Goal: Information Seeking & Learning: Find specific fact

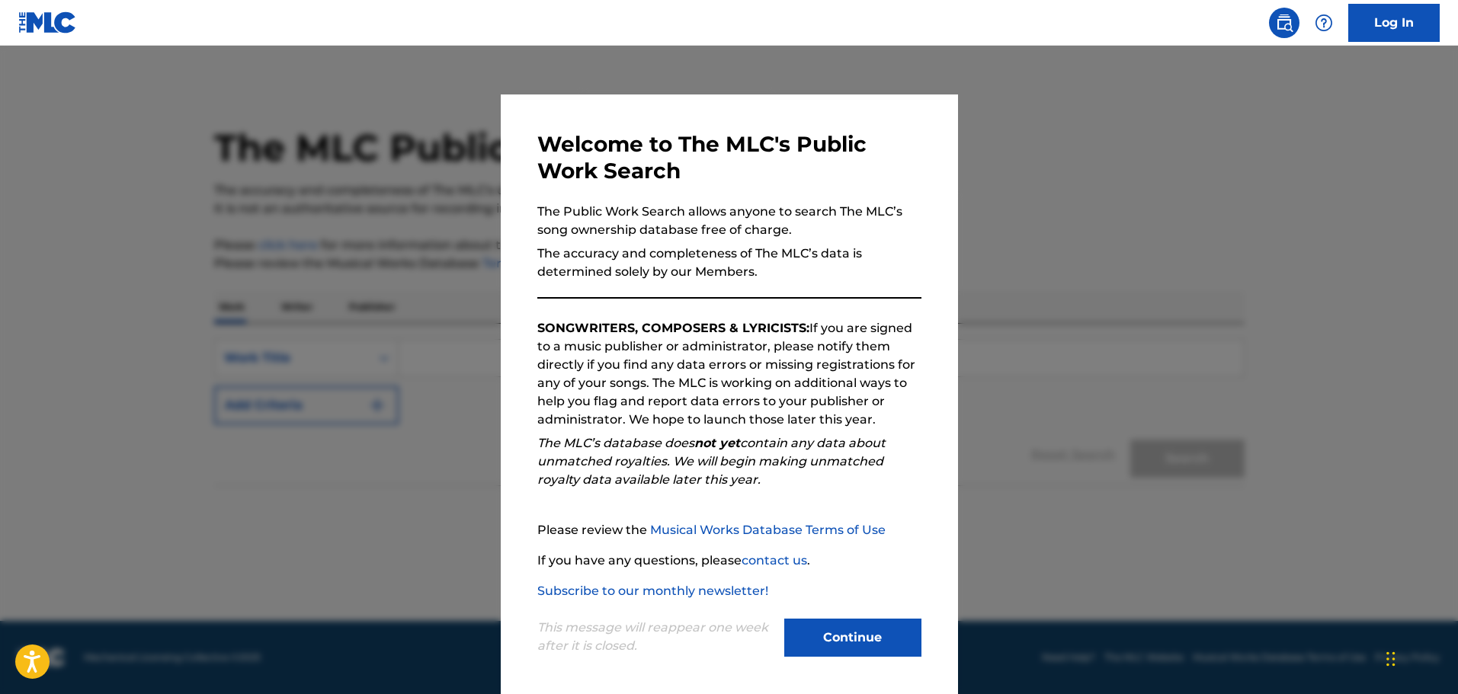
scroll to position [3, 0]
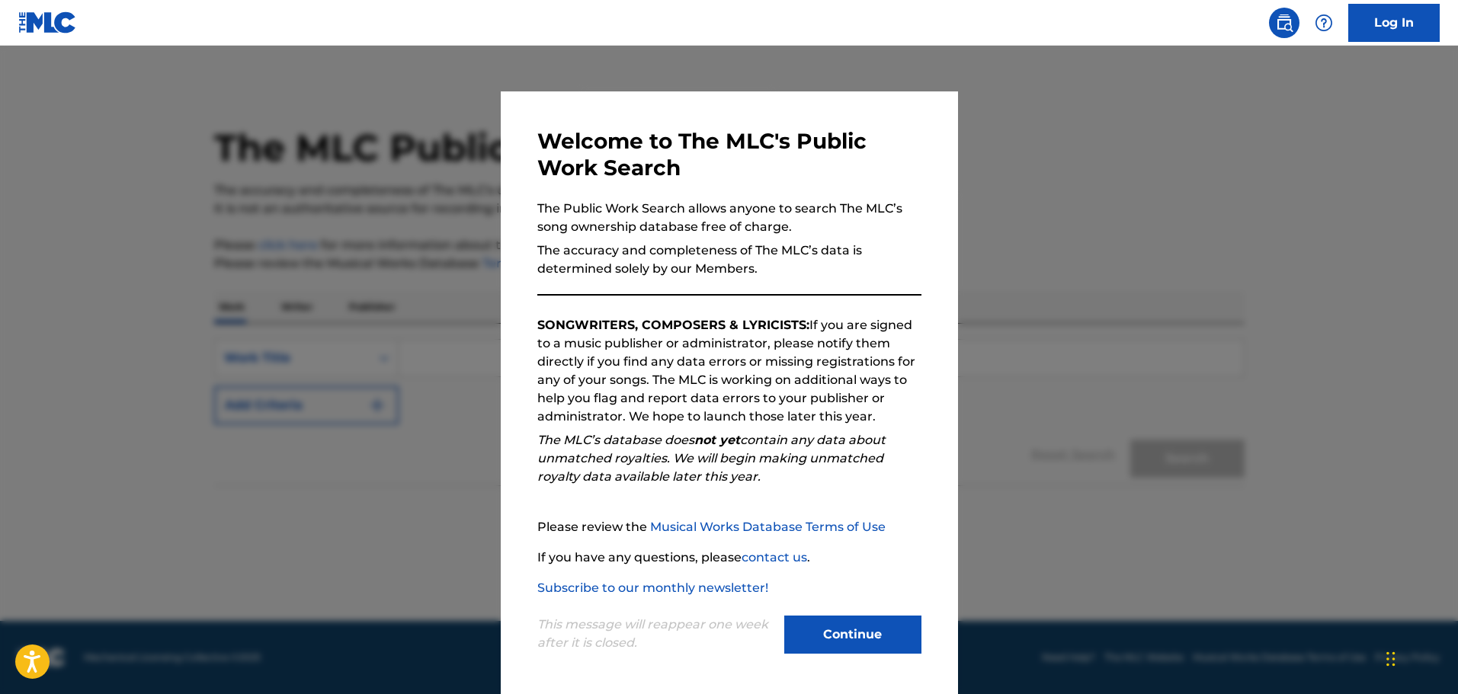
click at [844, 626] on button "Continue" at bounding box center [852, 635] width 137 height 38
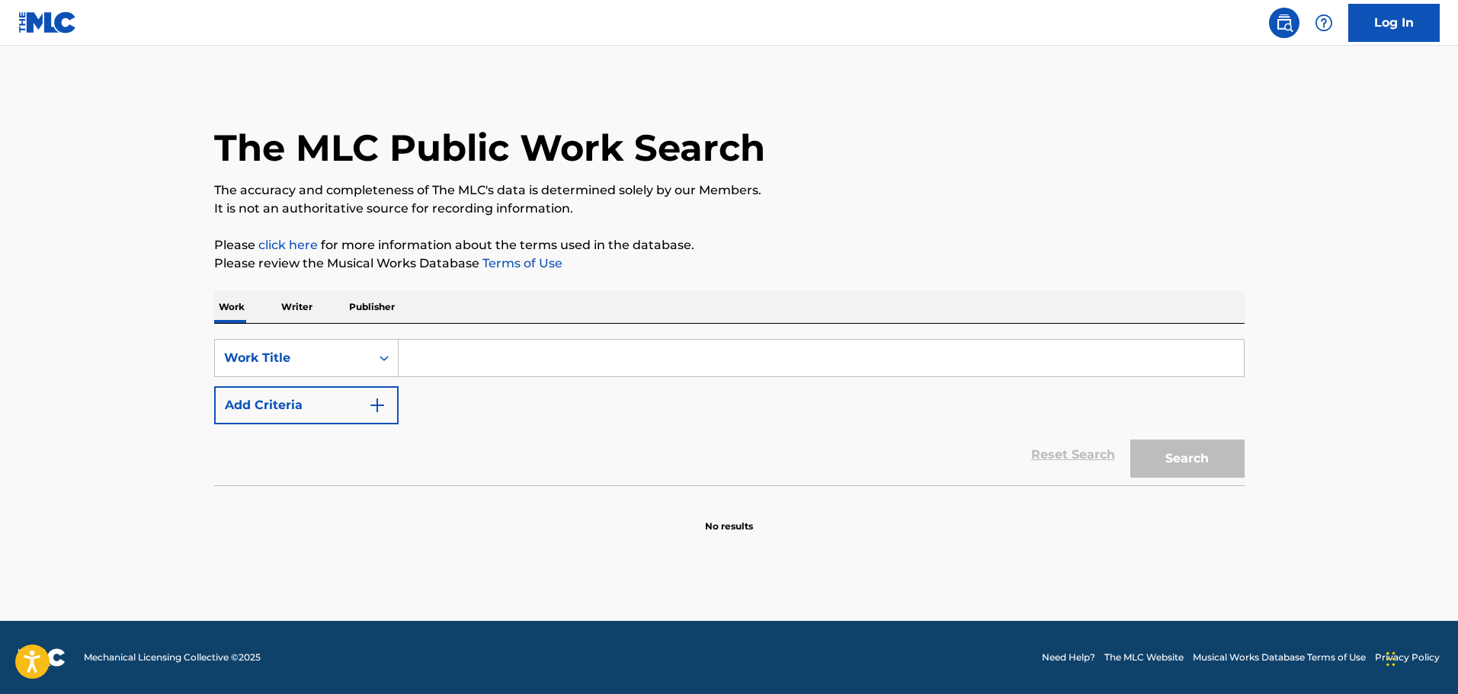
click at [521, 364] on input "Search Form" at bounding box center [821, 358] width 845 height 37
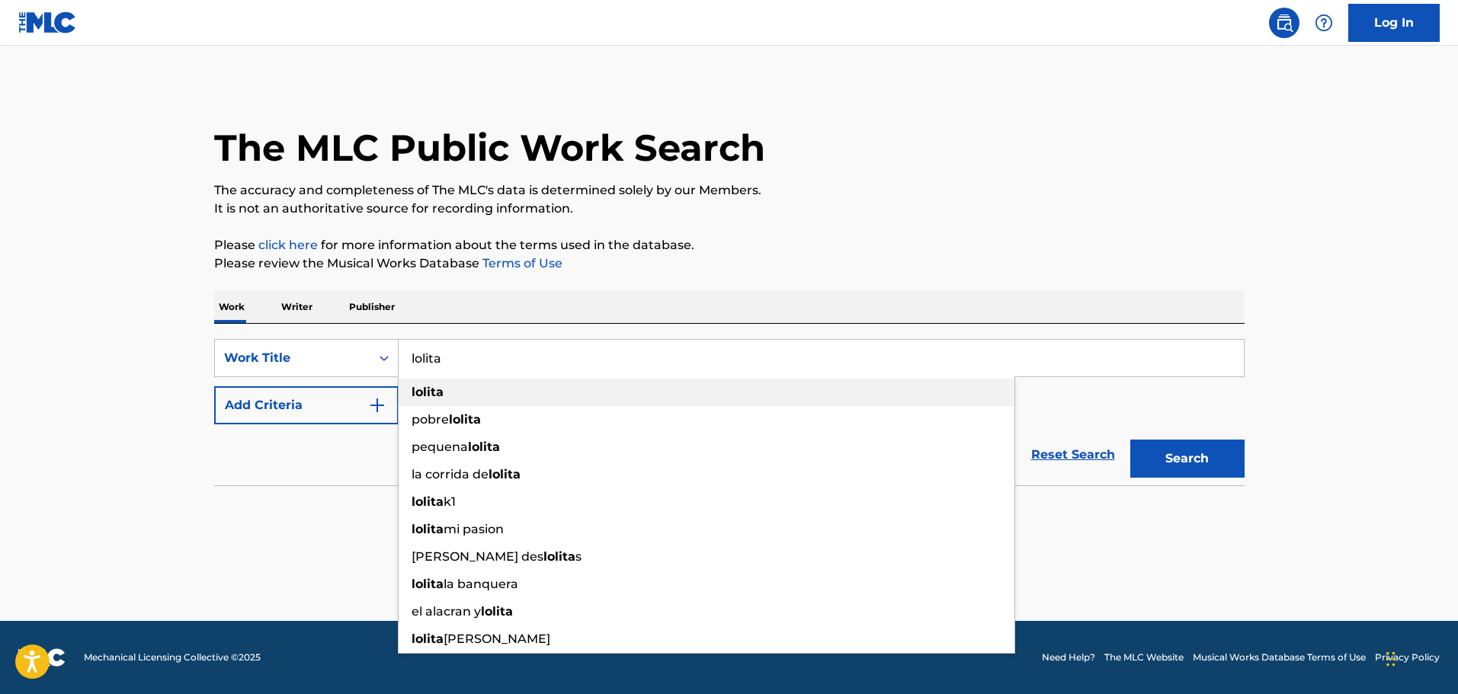
type input "lolita"
click at [451, 391] on div "lolita" at bounding box center [707, 392] width 616 height 27
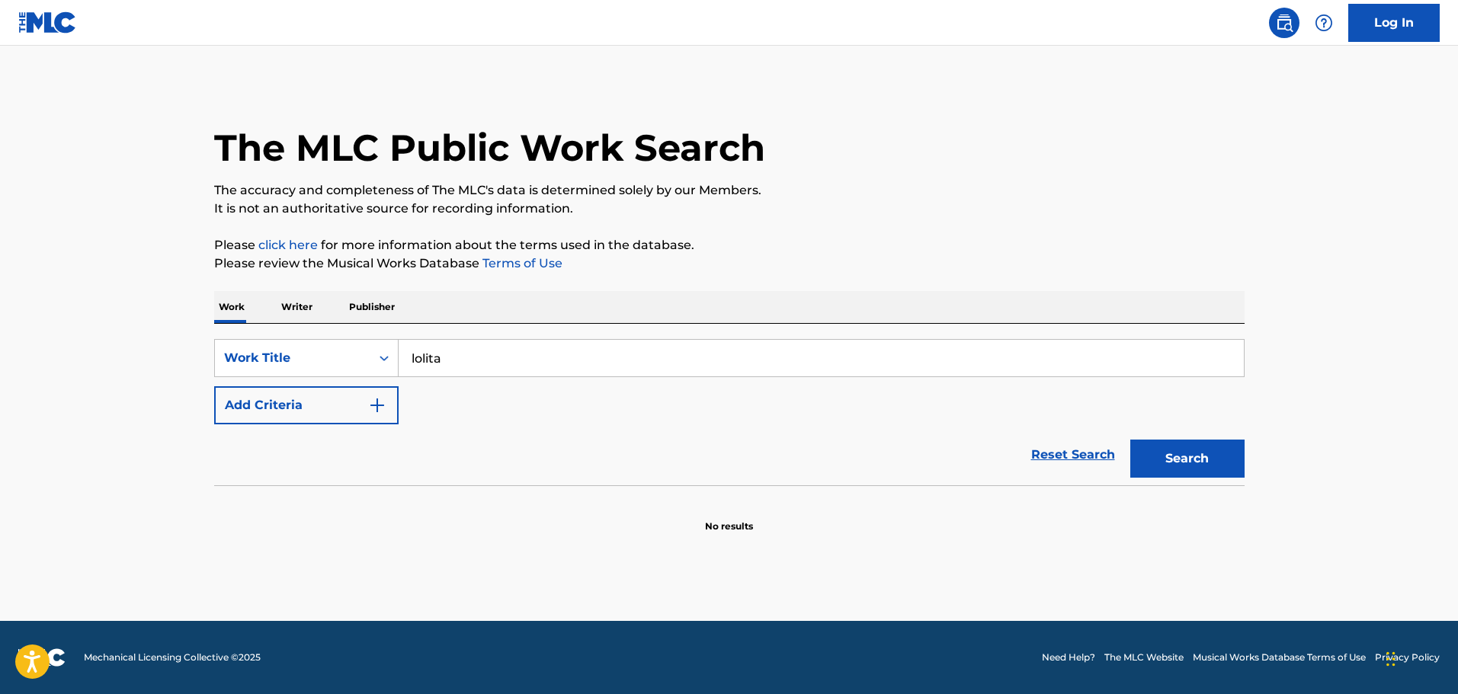
click at [307, 407] on button "Add Criteria" at bounding box center [306, 405] width 184 height 38
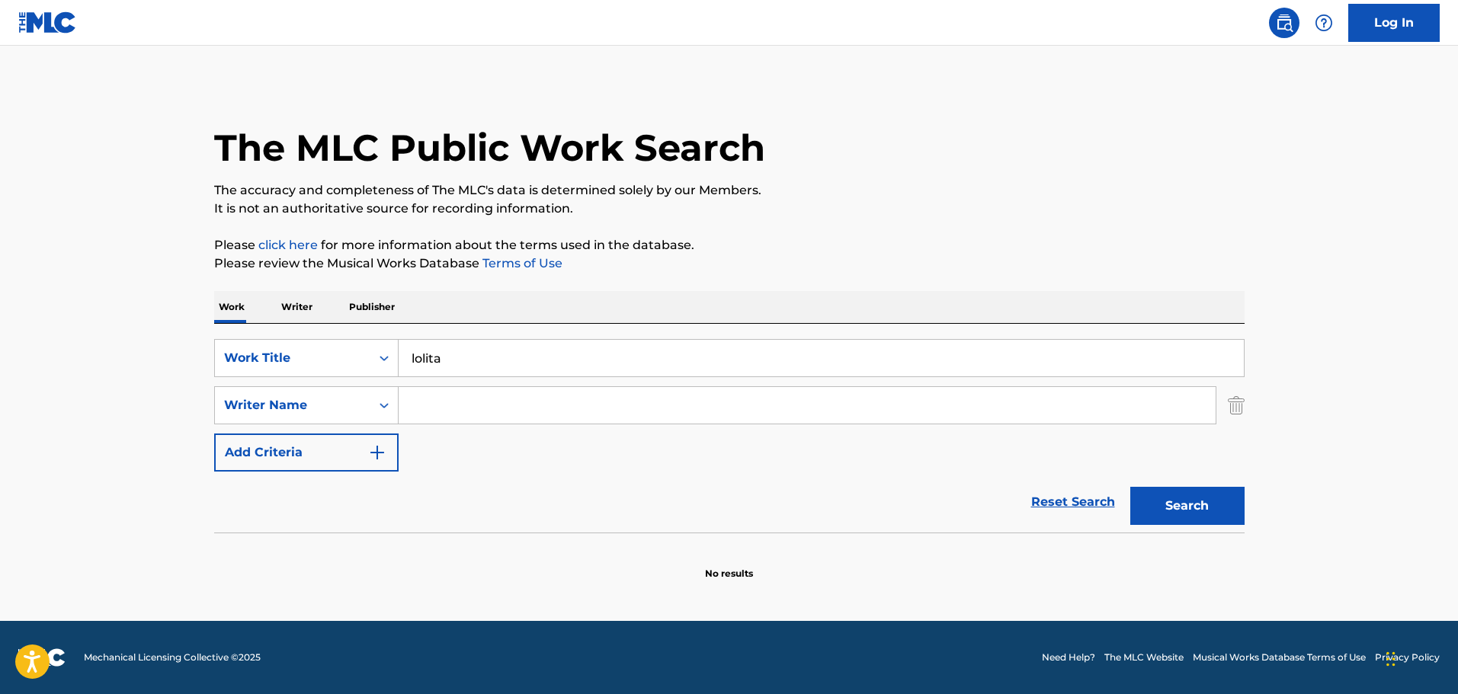
click at [467, 413] on input "Search Form" at bounding box center [807, 405] width 817 height 37
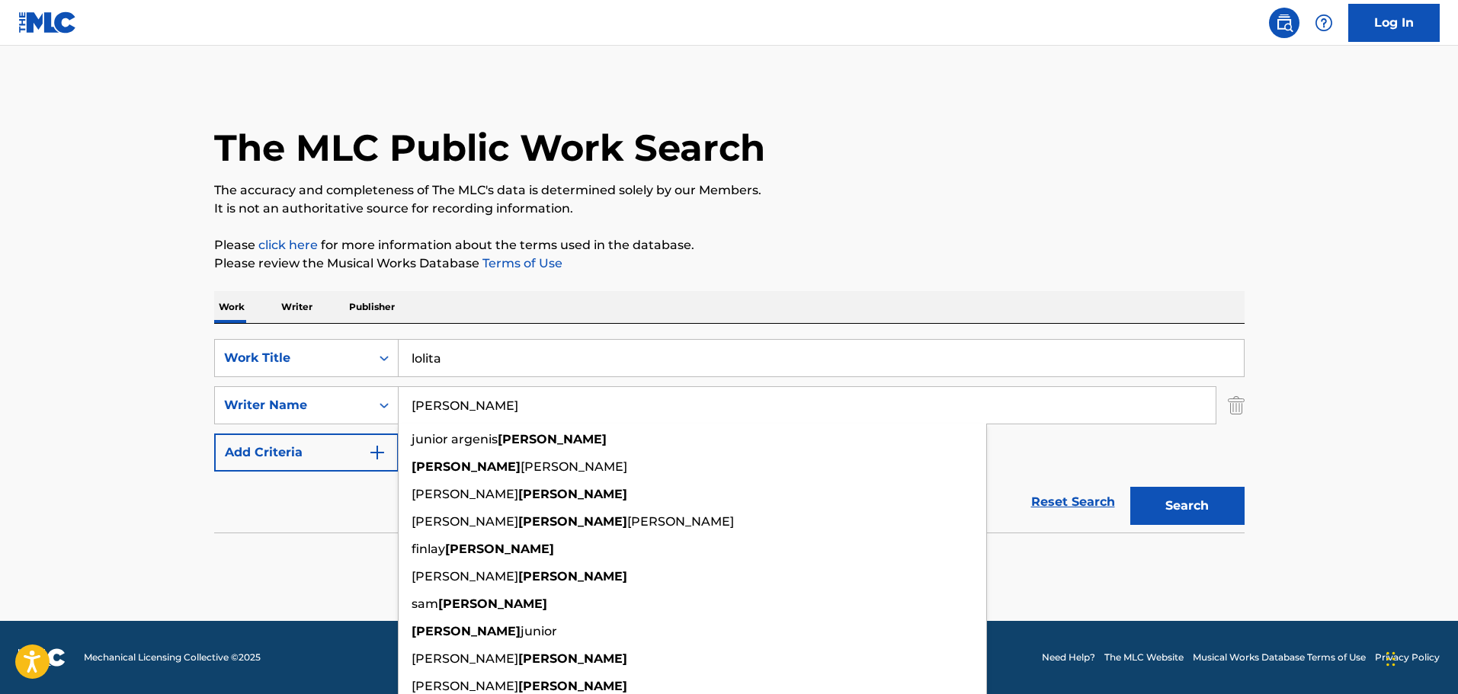
type input "[PERSON_NAME]"
click at [1192, 501] on button "Search" at bounding box center [1187, 506] width 114 height 38
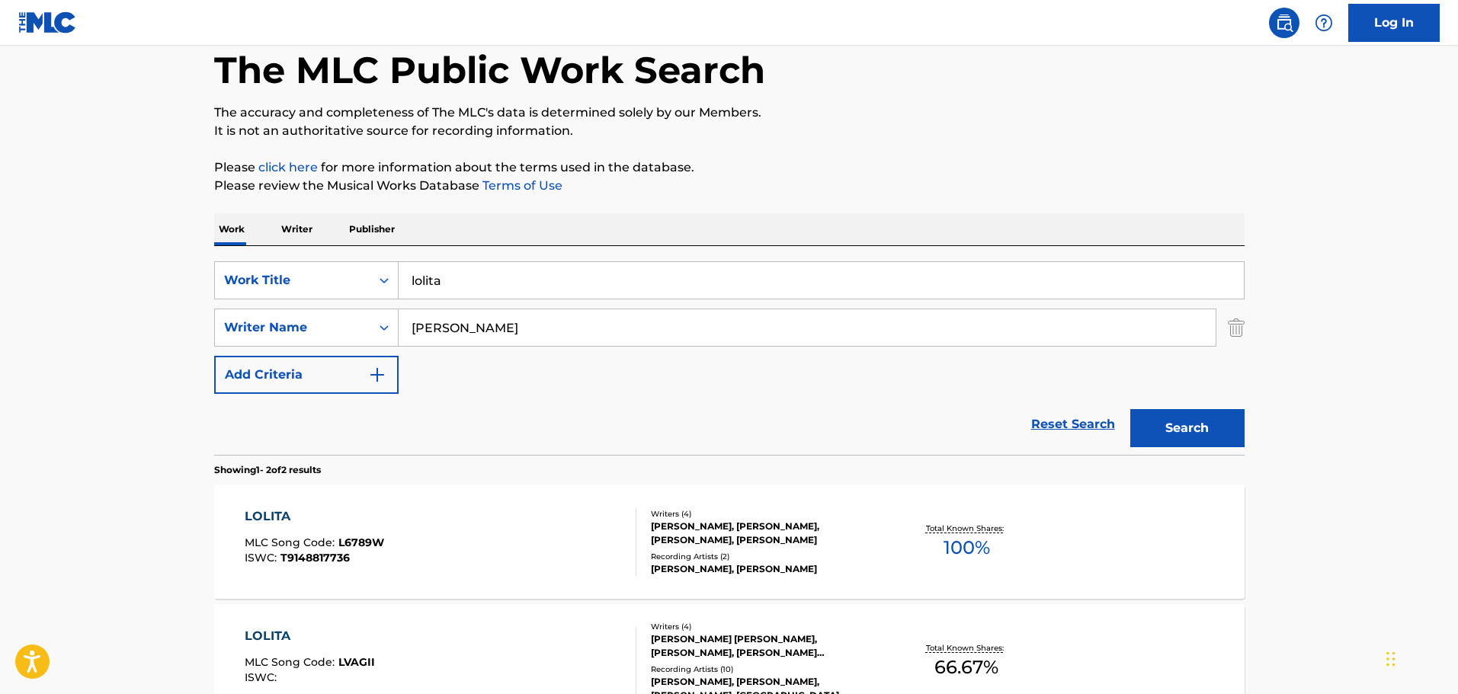
scroll to position [152, 0]
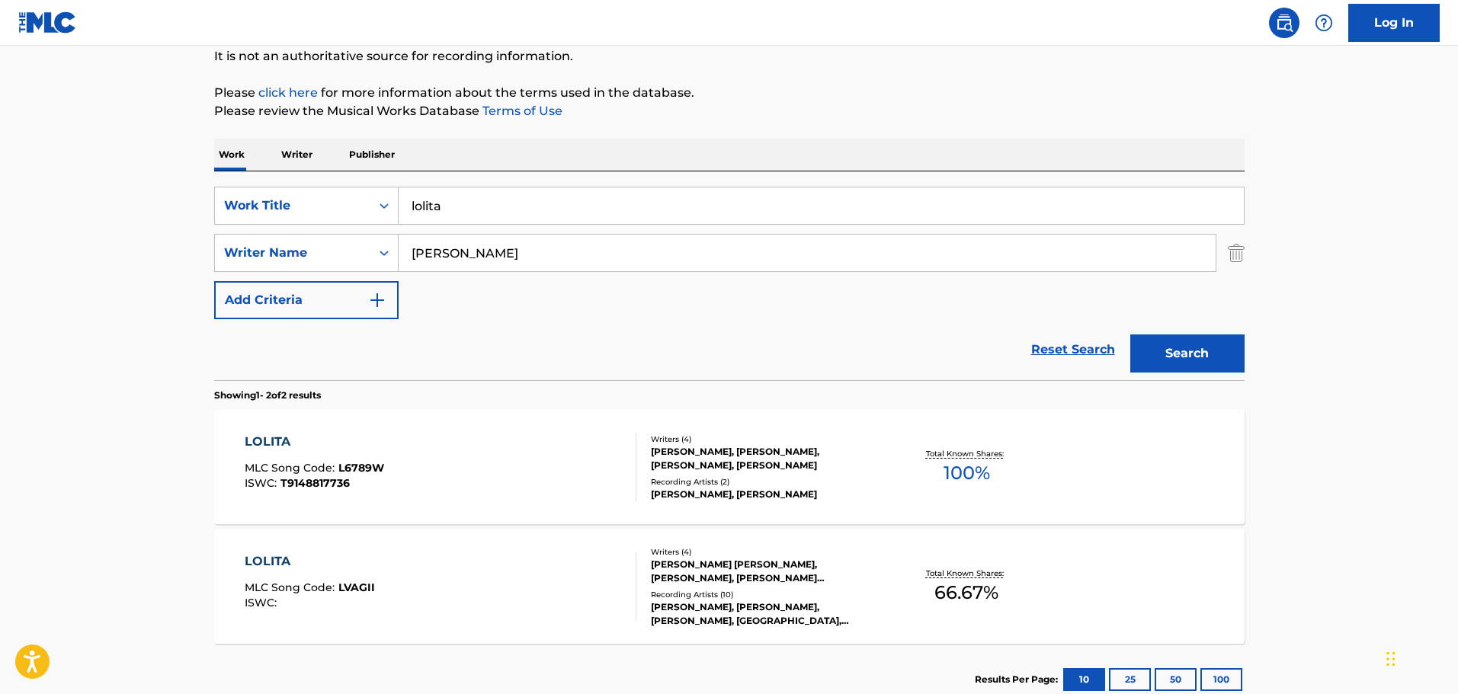
click at [543, 473] on div "LOLITA MLC Song Code : L6789W ISWC : T9148817736" at bounding box center [441, 467] width 392 height 69
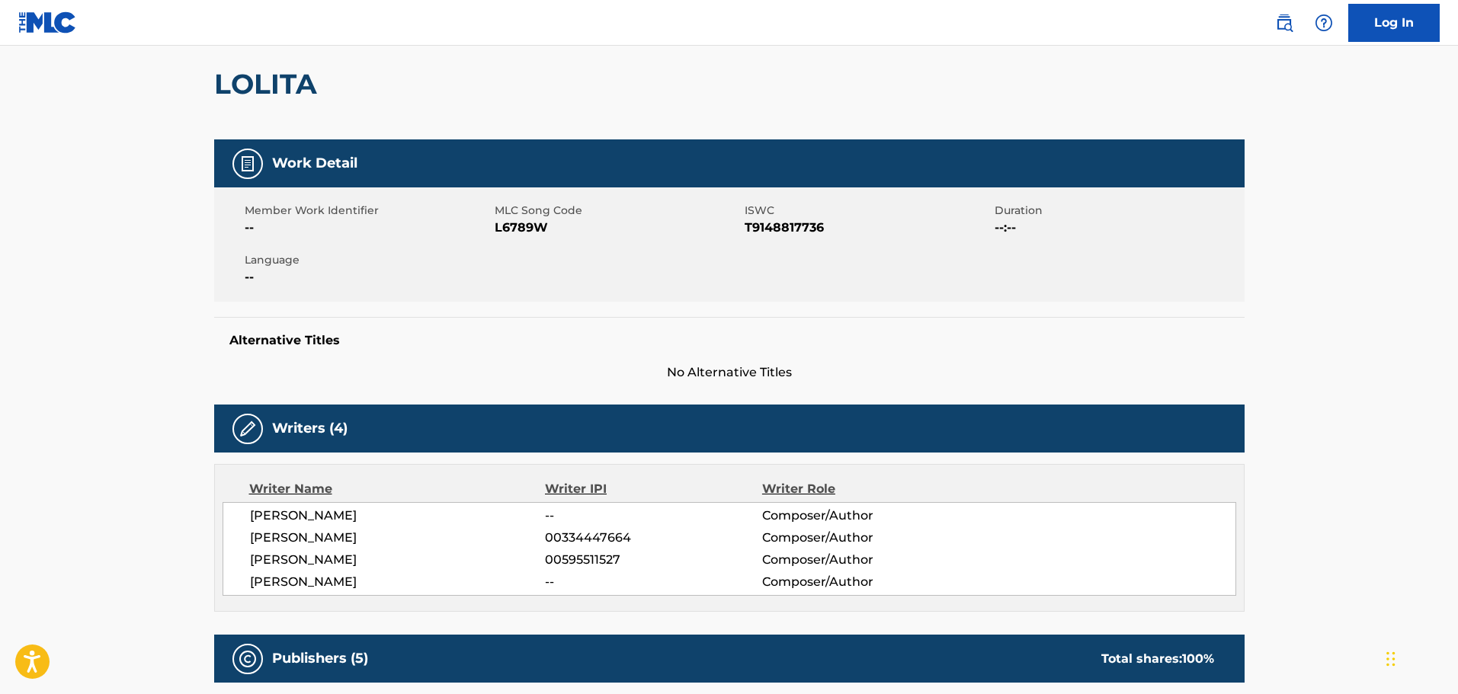
scroll to position [76, 0]
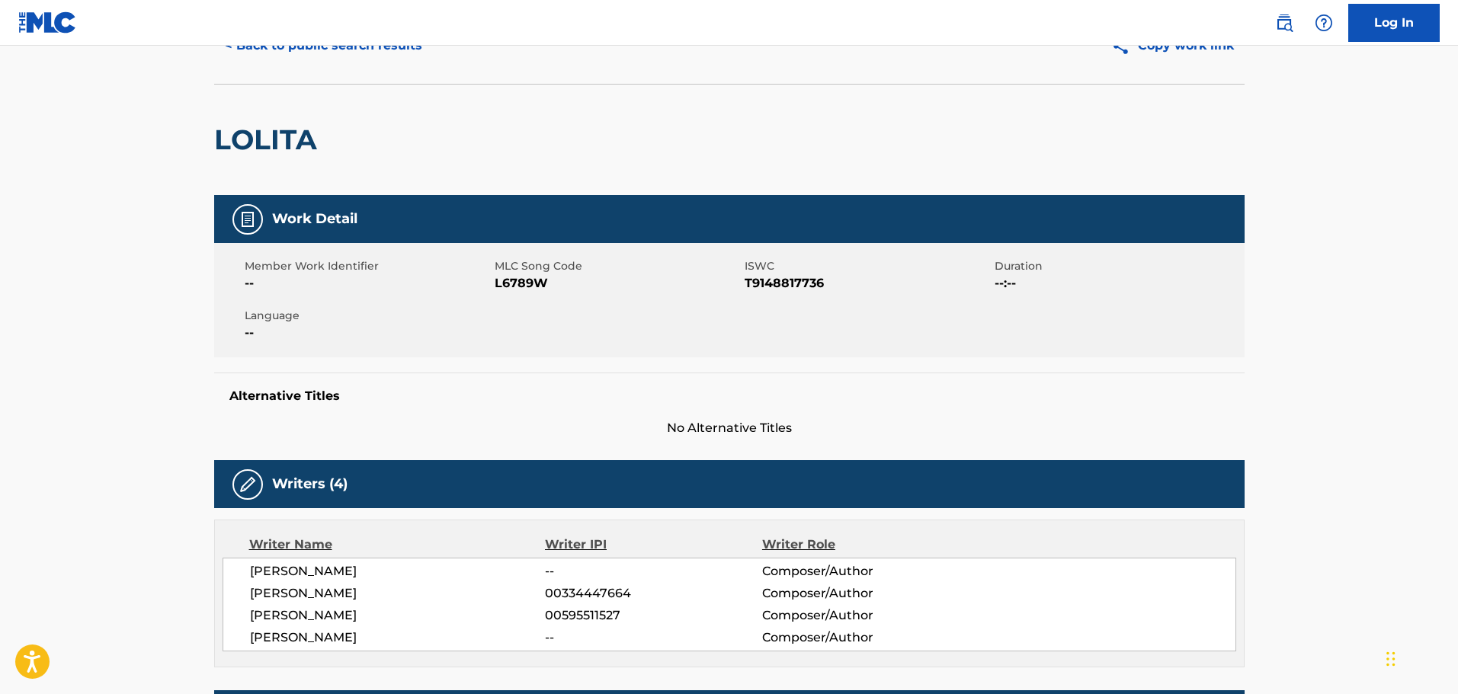
click at [529, 290] on span "L6789W" at bounding box center [618, 283] width 246 height 18
copy span "L6789W"
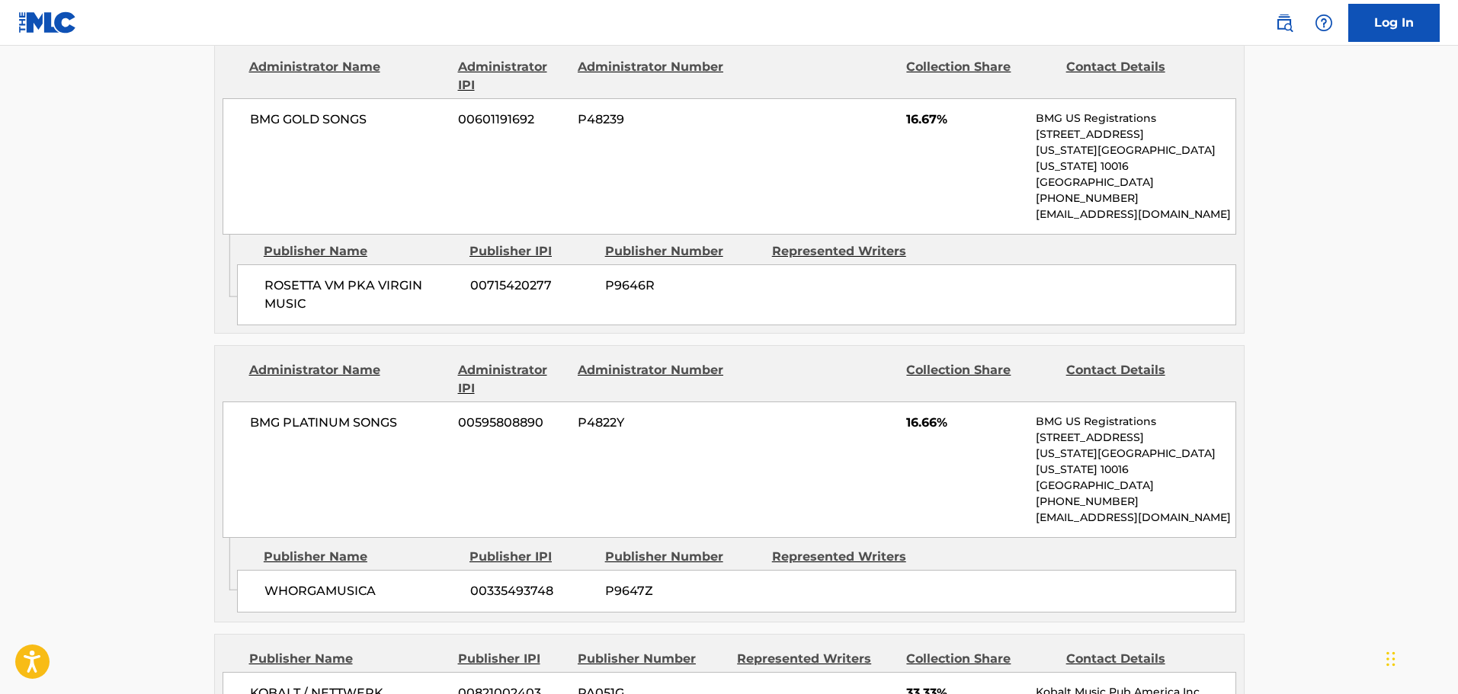
scroll to position [1612, 0]
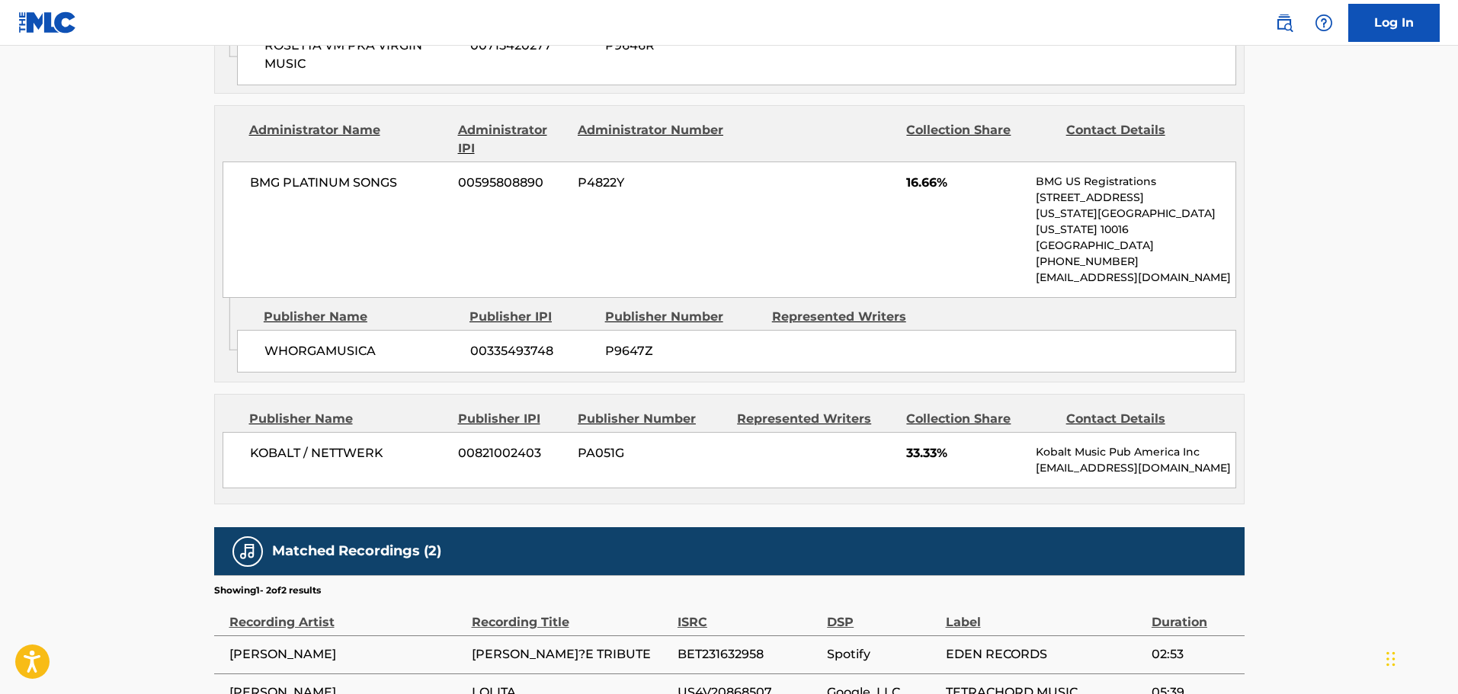
click at [735, 646] on span "BET231632958" at bounding box center [749, 655] width 142 height 18
click at [752, 684] on span "US4V20868507" at bounding box center [749, 693] width 142 height 18
copy span "US4V20868507"
